Goal: Entertainment & Leisure: Consume media (video, audio)

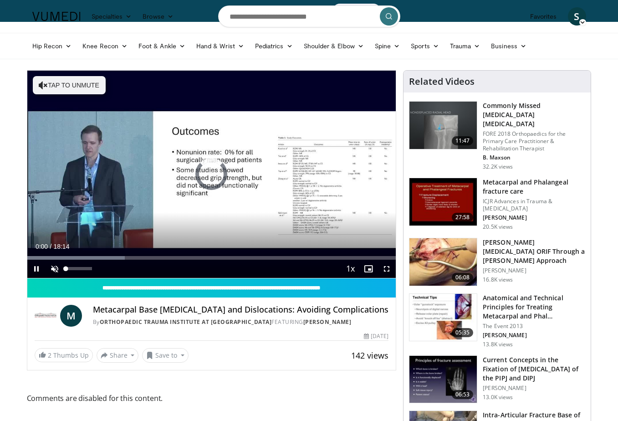
click at [56, 269] on span "Video Player" at bounding box center [55, 269] width 18 height 18
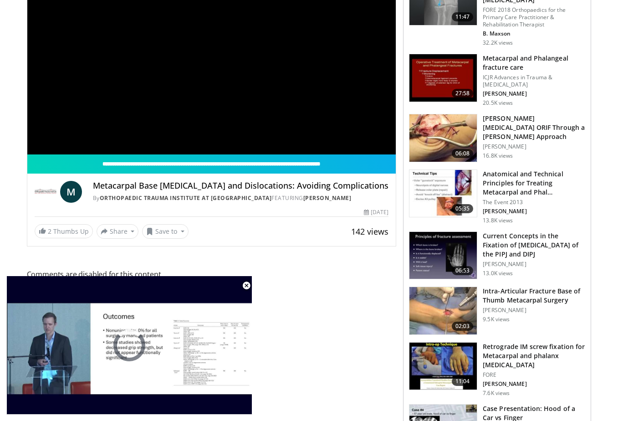
scroll to position [19, 0]
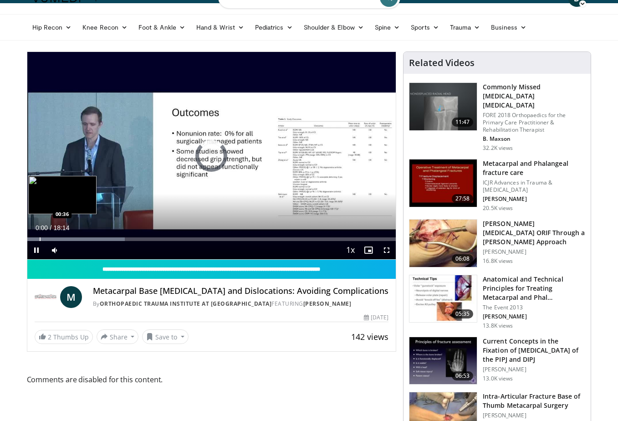
click at [40, 240] on div "Progress Bar" at bounding box center [40, 239] width 1 height 4
click at [60, 239] on div "Loaded : 30.07% 00:41 01:39" at bounding box center [211, 239] width 369 height 4
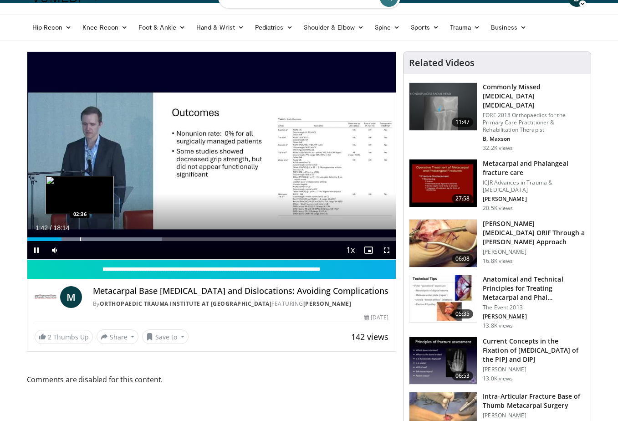
click at [80, 239] on div "Progress Bar" at bounding box center [80, 239] width 1 height 4
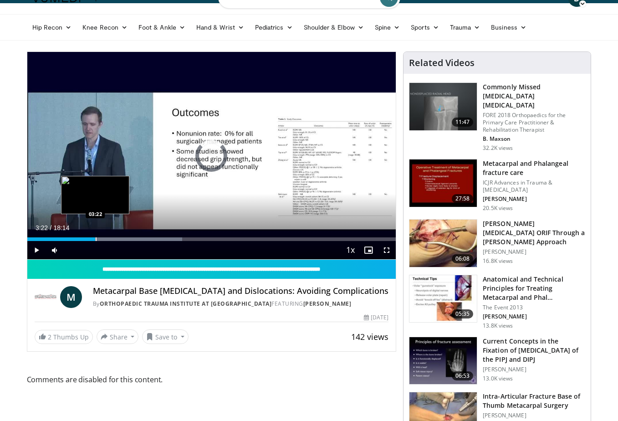
click at [96, 240] on div "Progress Bar" at bounding box center [96, 239] width 1 height 4
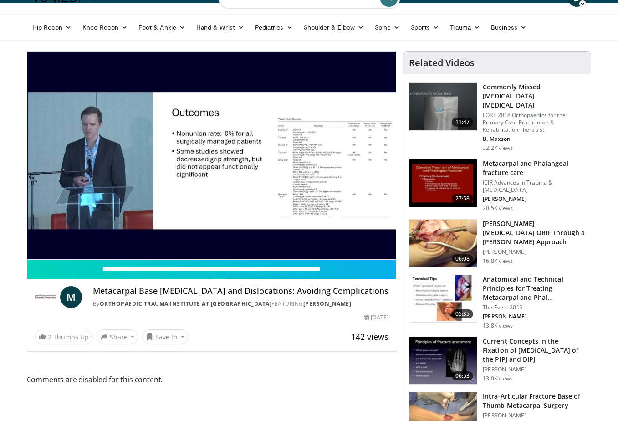
click at [105, 241] on video-js "**********" at bounding box center [211, 156] width 369 height 208
click at [114, 241] on video-js "**********" at bounding box center [211, 156] width 369 height 208
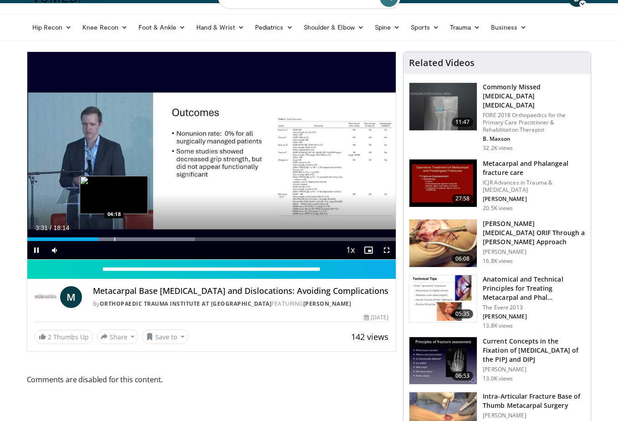
click at [114, 239] on div "Progress Bar" at bounding box center [114, 239] width 1 height 4
click at [123, 240] on div "Progress Bar" at bounding box center [123, 239] width 1 height 4
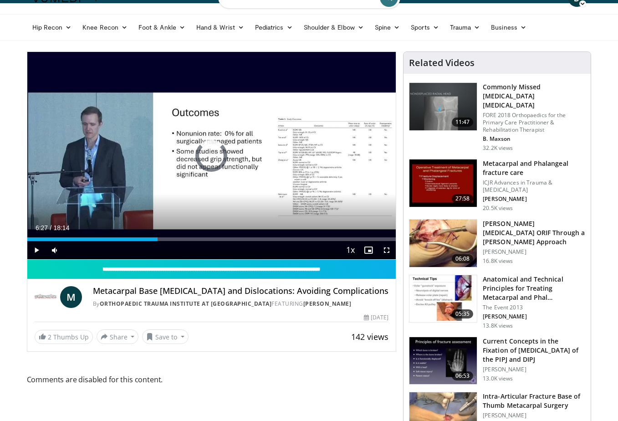
drag, startPoint x: 153, startPoint y: 240, endPoint x: 168, endPoint y: 244, distance: 15.9
click at [168, 244] on div "Current Time 6:27 / Duration 18:14 Play Skip Backward Skip Forward Mute 0% Load…" at bounding box center [211, 250] width 369 height 18
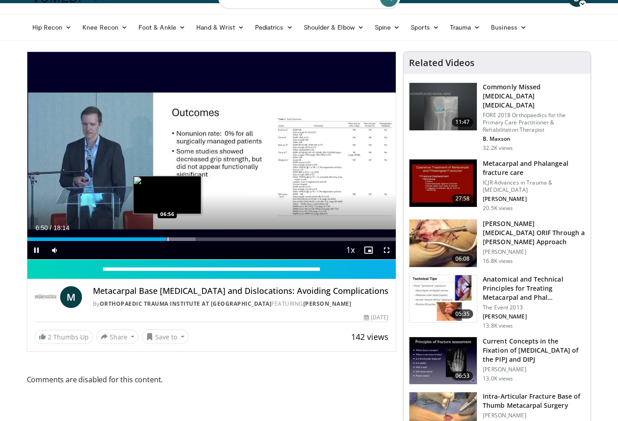
click at [168, 240] on div "Progress Bar" at bounding box center [168, 239] width 1 height 4
click at [184, 240] on div "Progress Bar" at bounding box center [184, 239] width 1 height 4
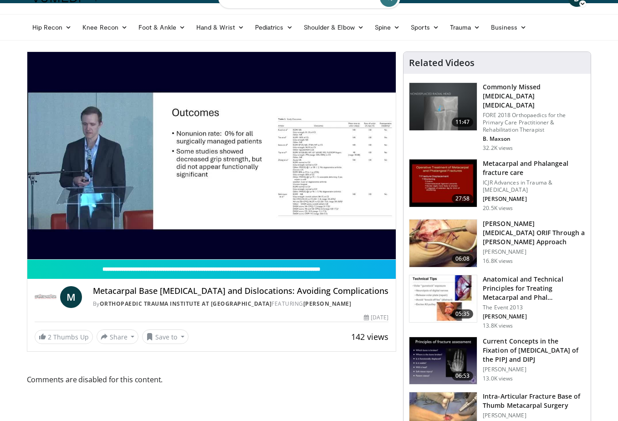
click at [193, 241] on div "10 seconds Tap to unmute" at bounding box center [211, 155] width 369 height 207
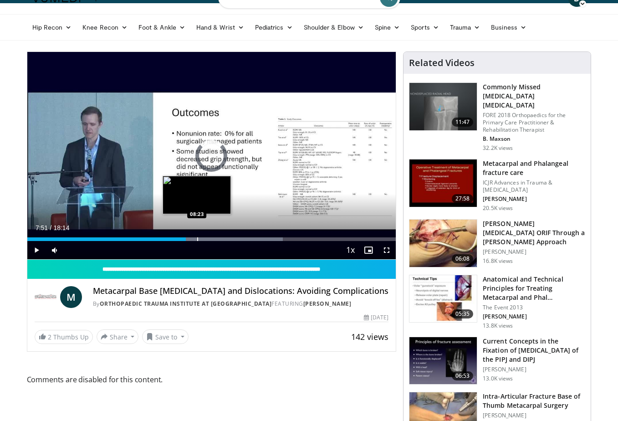
click at [197, 240] on div "Progress Bar" at bounding box center [197, 239] width 1 height 4
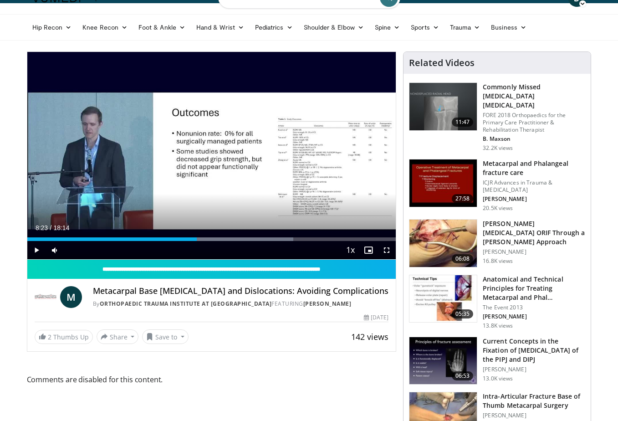
click at [38, 250] on span "Video Player" at bounding box center [36, 250] width 18 height 18
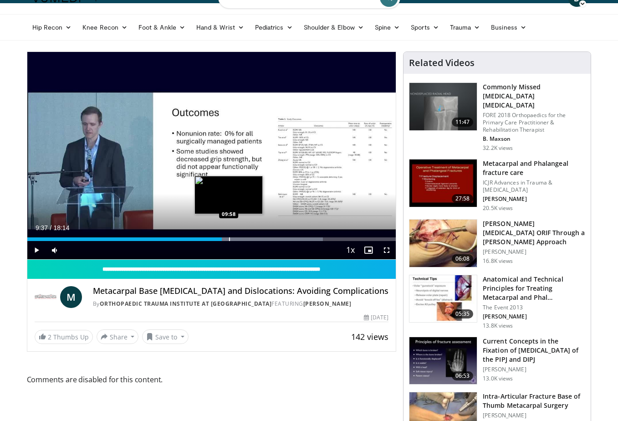
click at [229, 238] on div "Progress Bar" at bounding box center [229, 239] width 1 height 4
click at [239, 238] on div "Progress Bar" at bounding box center [239, 239] width 1 height 4
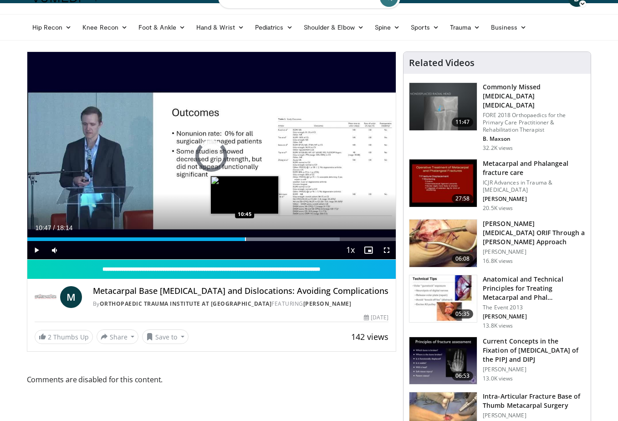
click at [245, 240] on div "Progress Bar" at bounding box center [245, 239] width 1 height 4
click at [252, 240] on div "Progress Bar" at bounding box center [252, 239] width 1 height 4
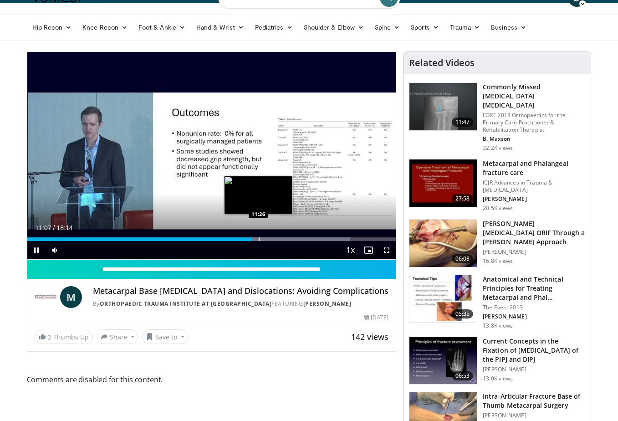
click at [259, 240] on div "Progress Bar" at bounding box center [259, 239] width 1 height 4
click at [264, 240] on div "Progress Bar" at bounding box center [263, 239] width 1 height 4
click at [276, 239] on div "Progress Bar" at bounding box center [276, 239] width 1 height 4
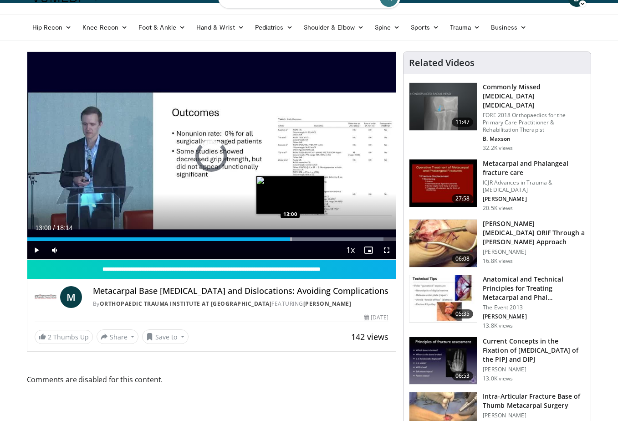
click at [291, 239] on div "Progress Bar" at bounding box center [291, 239] width 1 height 4
click at [297, 240] on div "Progress Bar" at bounding box center [297, 239] width 1 height 4
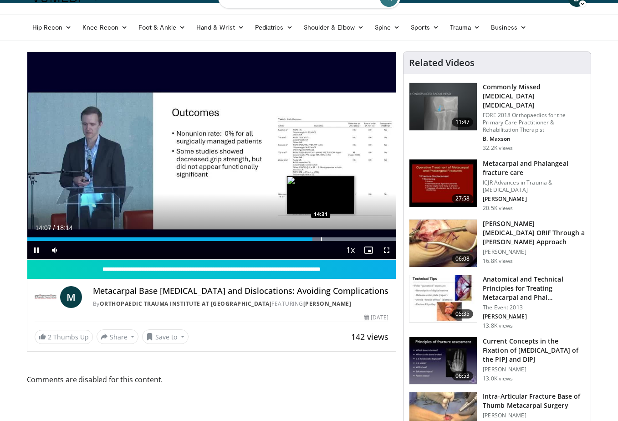
click at [321, 239] on div "Progress Bar" at bounding box center [321, 239] width 1 height 4
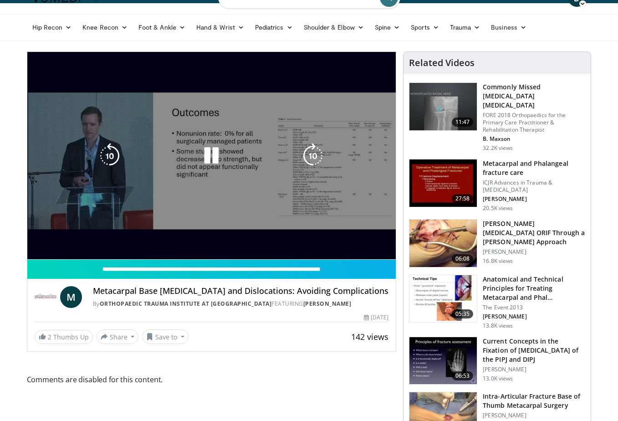
click at [327, 240] on video-js "**********" at bounding box center [211, 156] width 369 height 208
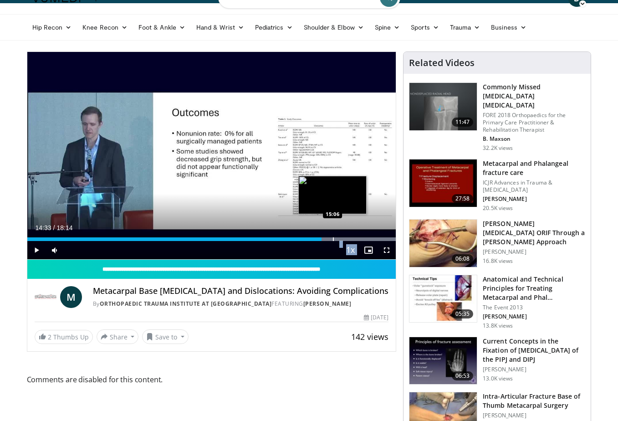
click at [333, 240] on div "Progress Bar" at bounding box center [333, 239] width 1 height 4
click at [342, 240] on div "Progress Bar" at bounding box center [342, 239] width 1 height 4
click at [353, 239] on div "Progress Bar" at bounding box center [353, 239] width 1 height 4
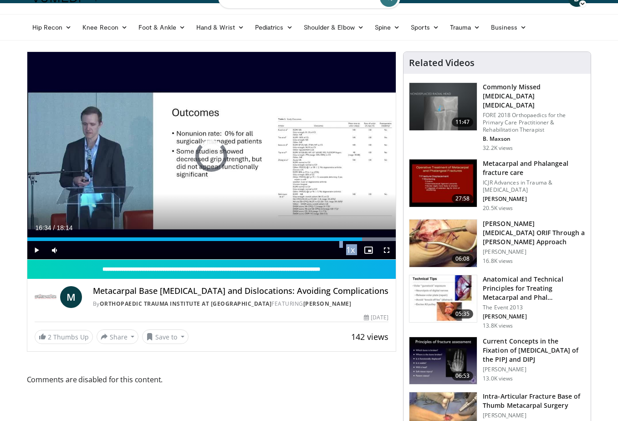
click at [363, 239] on div "Progress Bar" at bounding box center [363, 239] width 1 height 4
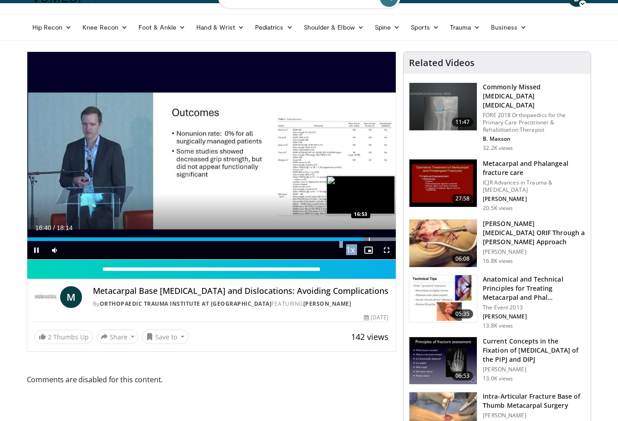
click at [369, 240] on div "Progress Bar" at bounding box center [369, 239] width 1 height 4
click at [383, 239] on div "Progress Bar" at bounding box center [383, 239] width 1 height 4
click at [389, 238] on div "Progress Bar" at bounding box center [389, 239] width 1 height 4
